Goal: Communication & Community: Connect with others

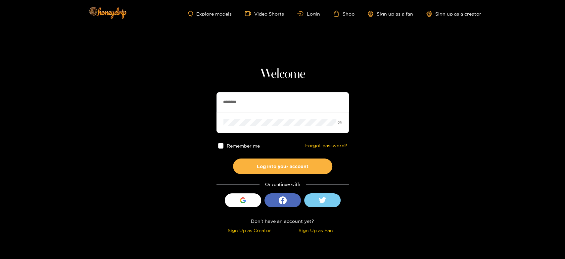
drag, startPoint x: 250, startPoint y: 107, endPoint x: 163, endPoint y: 91, distance: 88.3
click at [163, 91] on section "Welcome ******** Remember me Forgot password? Log into your account Or continue…" at bounding box center [282, 117] width 565 height 235
paste input "*****"
type input "**********"
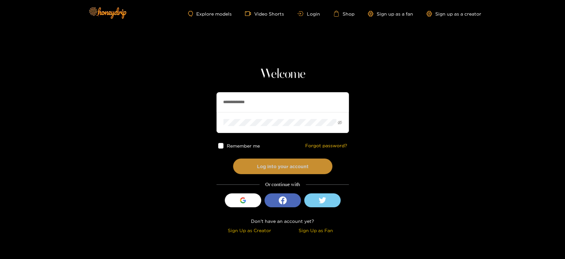
click at [263, 163] on button "Log into your account" at bounding box center [282, 166] width 99 height 16
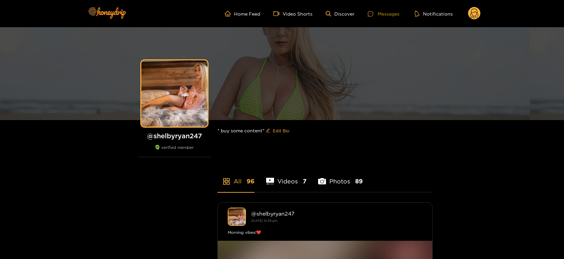
click at [384, 16] on div "Messages" at bounding box center [384, 14] width 32 height 8
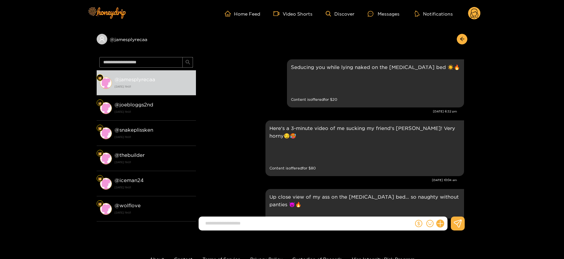
scroll to position [1424, 0]
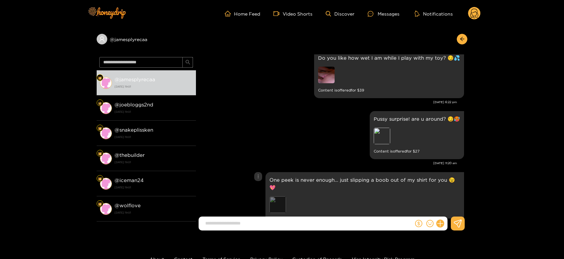
click at [276, 196] on div "Preview" at bounding box center [278, 204] width 17 height 17
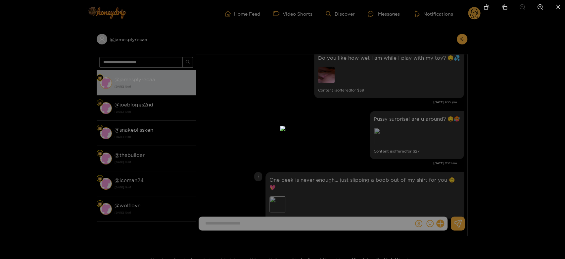
click at [443, 131] on div at bounding box center [282, 129] width 565 height 259
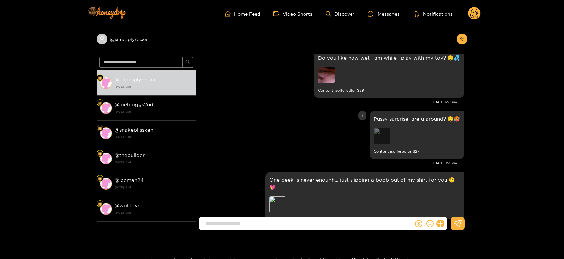
click at [378, 127] on div "Preview" at bounding box center [382, 135] width 17 height 17
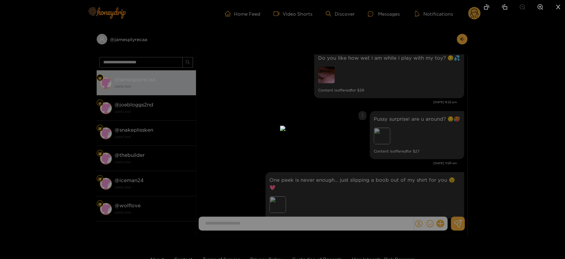
click at [396, 122] on div at bounding box center [282, 129] width 565 height 259
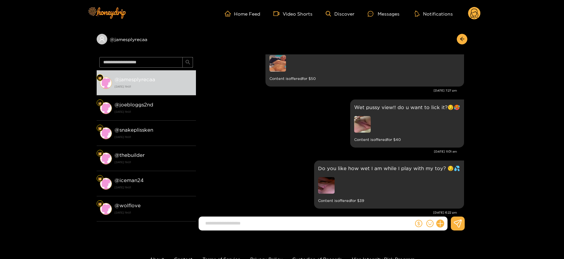
scroll to position [1314, 0]
click at [311, 168] on div "Do you like how wet I am while I play with my toy? 😏💦 Content is offered for $ …" at bounding box center [331, 184] width 265 height 51
click at [328, 177] on img at bounding box center [326, 185] width 17 height 17
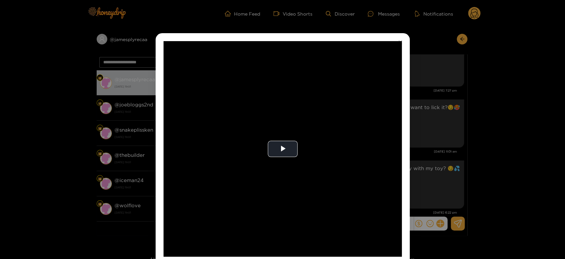
click at [328, 161] on video "Video Player" at bounding box center [283, 148] width 238 height 215
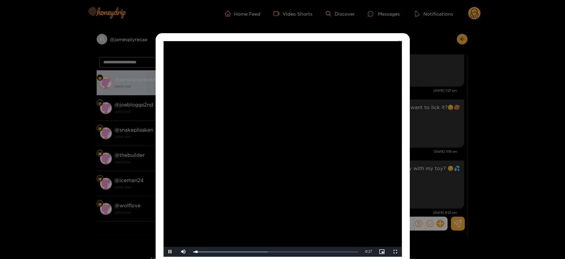
click at [328, 161] on video "Video Player" at bounding box center [283, 148] width 238 height 215
click at [424, 153] on div "**********" at bounding box center [282, 129] width 565 height 259
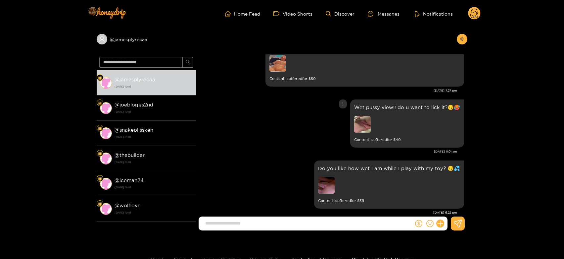
click at [363, 116] on img at bounding box center [362, 124] width 17 height 17
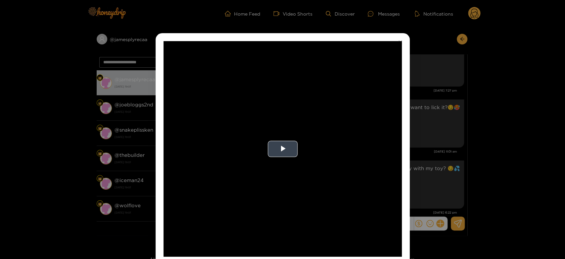
click at [374, 128] on video "Video Player" at bounding box center [283, 148] width 238 height 215
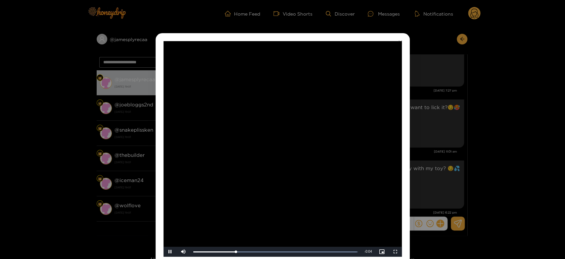
click at [374, 128] on video "Video Player" at bounding box center [283, 148] width 238 height 215
click at [437, 137] on div "**********" at bounding box center [282, 129] width 565 height 259
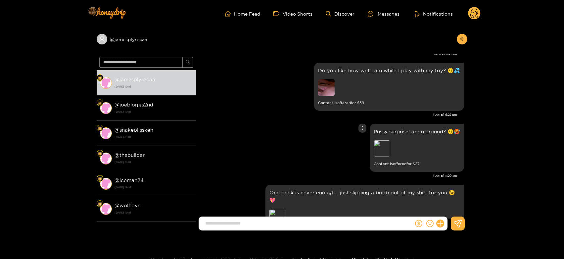
scroll to position [1424, 0]
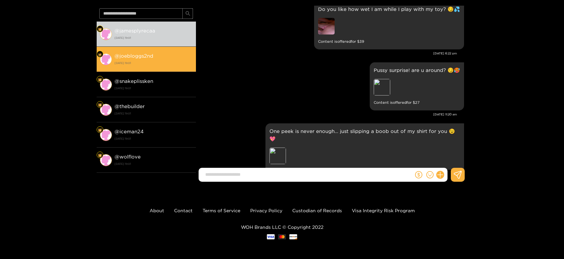
click at [188, 64] on strong "[DATE] 19:01" at bounding box center [154, 63] width 78 height 6
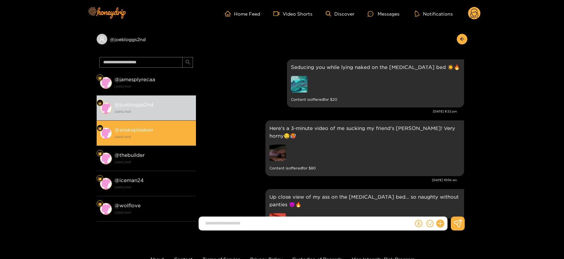
scroll to position [1424, 0]
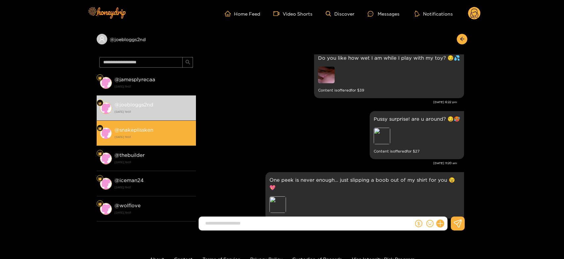
click at [129, 137] on strong "[DATE] 19:01" at bounding box center [154, 137] width 78 height 6
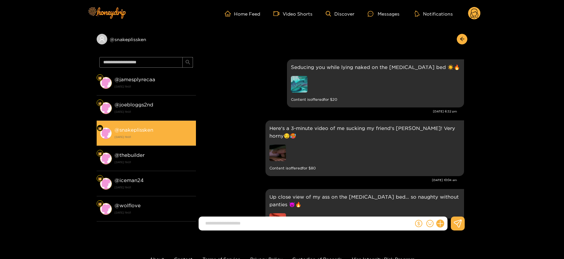
scroll to position [1424, 0]
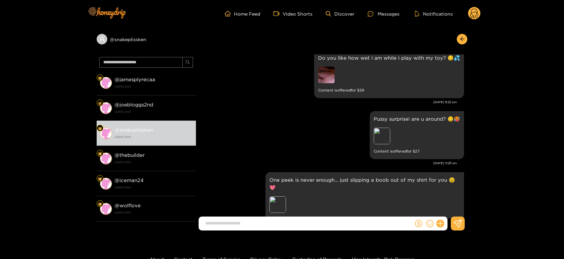
click at [473, 18] on circle at bounding box center [474, 13] width 13 height 13
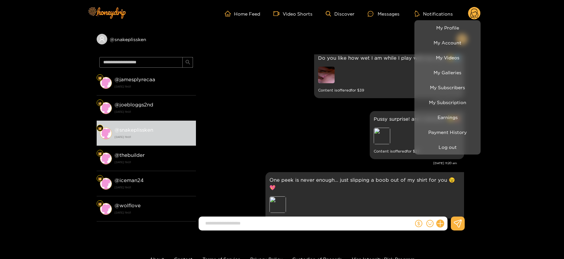
click at [463, 140] on li "Log out" at bounding box center [448, 146] width 66 height 15
click at [458, 147] on button "Log out" at bounding box center [447, 147] width 63 height 12
